Goal: Task Accomplishment & Management: Manage account settings

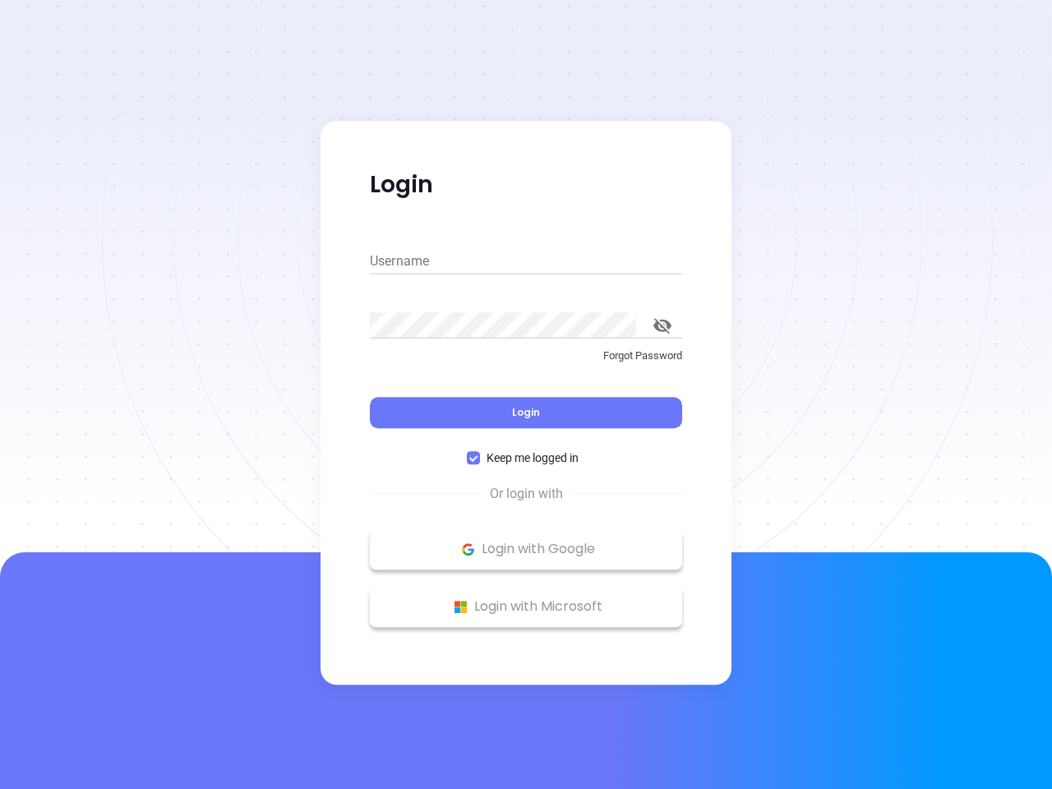
click at [526, 394] on div "Login" at bounding box center [526, 402] width 312 height 51
click at [526, 261] on input "Username" at bounding box center [526, 261] width 312 height 26
click at [662, 325] on icon "toggle password visibility" at bounding box center [662, 326] width 18 height 16
click at [526, 413] on span "Login" at bounding box center [526, 412] width 28 height 14
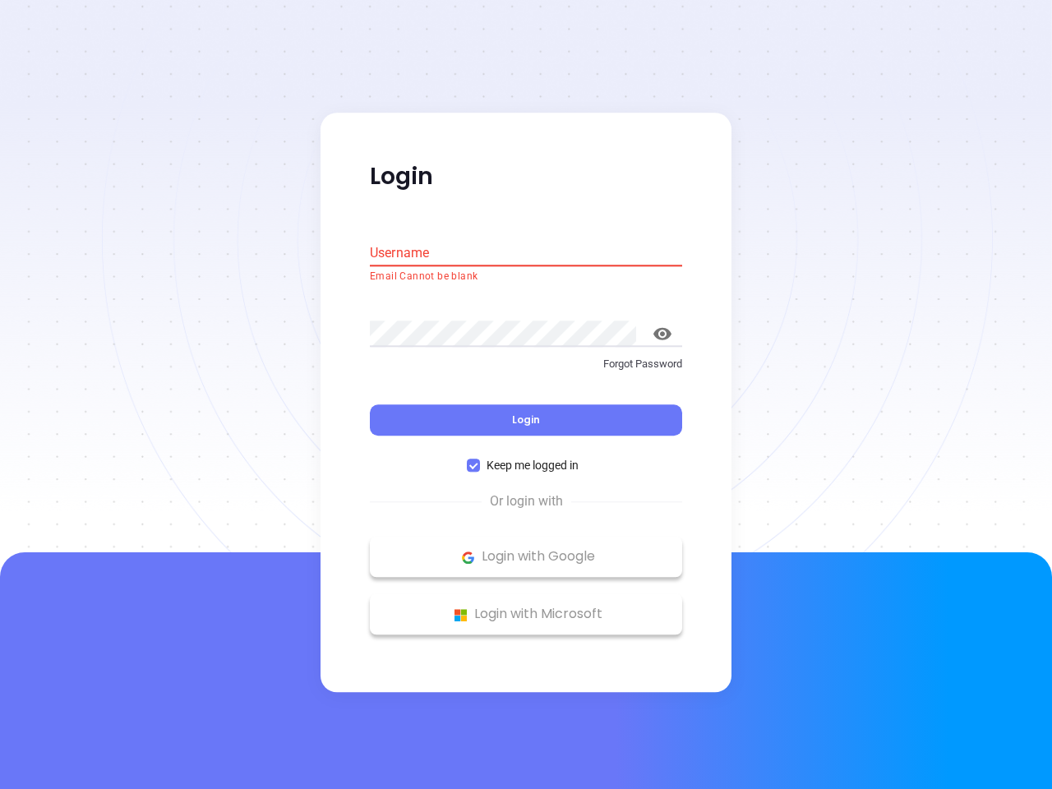
click at [526, 458] on span "Keep me logged in" at bounding box center [532, 466] width 105 height 18
click at [480, 459] on input "Keep me logged in" at bounding box center [473, 465] width 13 height 13
checkbox input "false"
click at [526, 549] on p "Login with Google" at bounding box center [526, 557] width 296 height 25
click at [526, 606] on p "Login with Microsoft" at bounding box center [526, 614] width 296 height 25
